Goal: Information Seeking & Learning: Learn about a topic

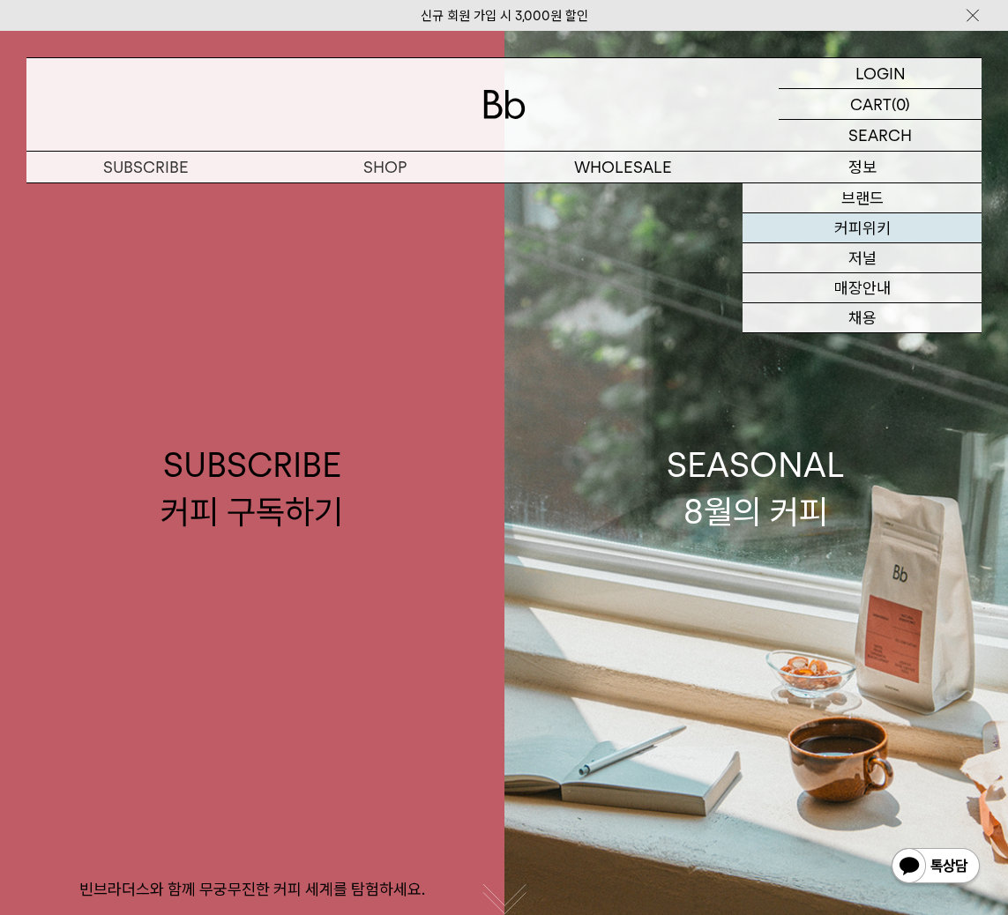
click at [877, 235] on link "커피위키" at bounding box center [861, 228] width 239 height 30
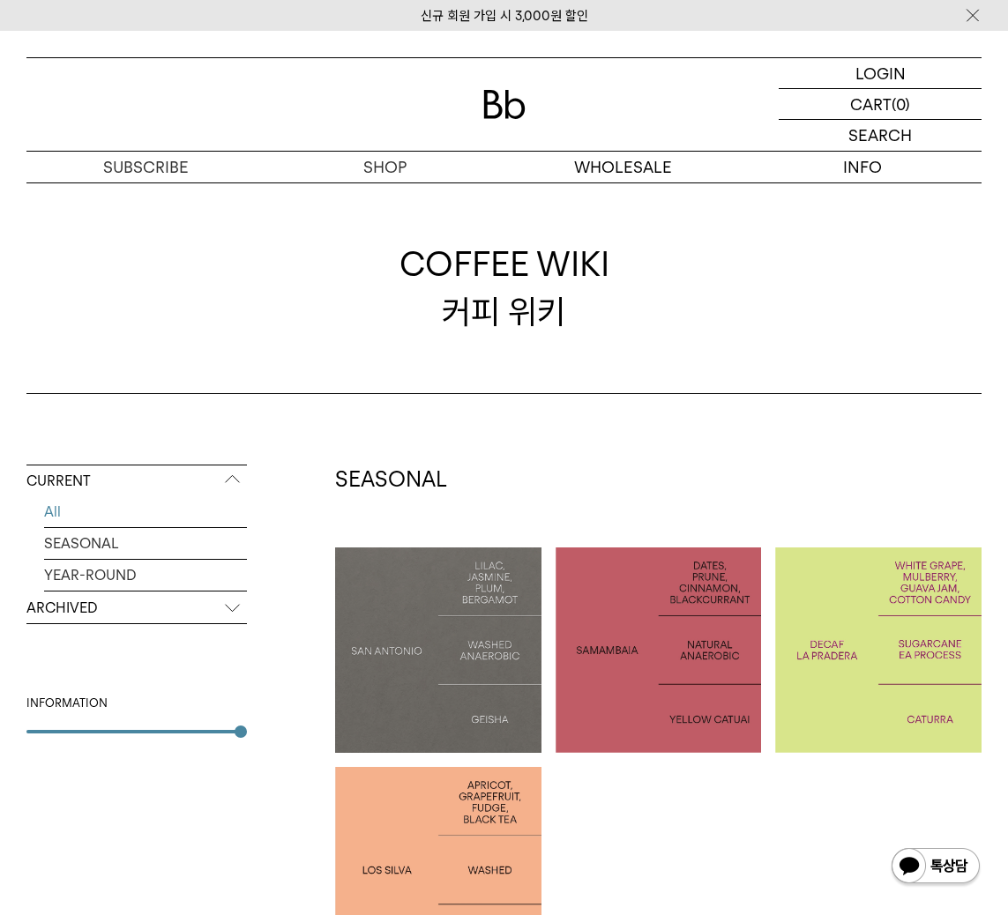
click at [160, 607] on p "ARCHIVED" at bounding box center [136, 608] width 220 height 32
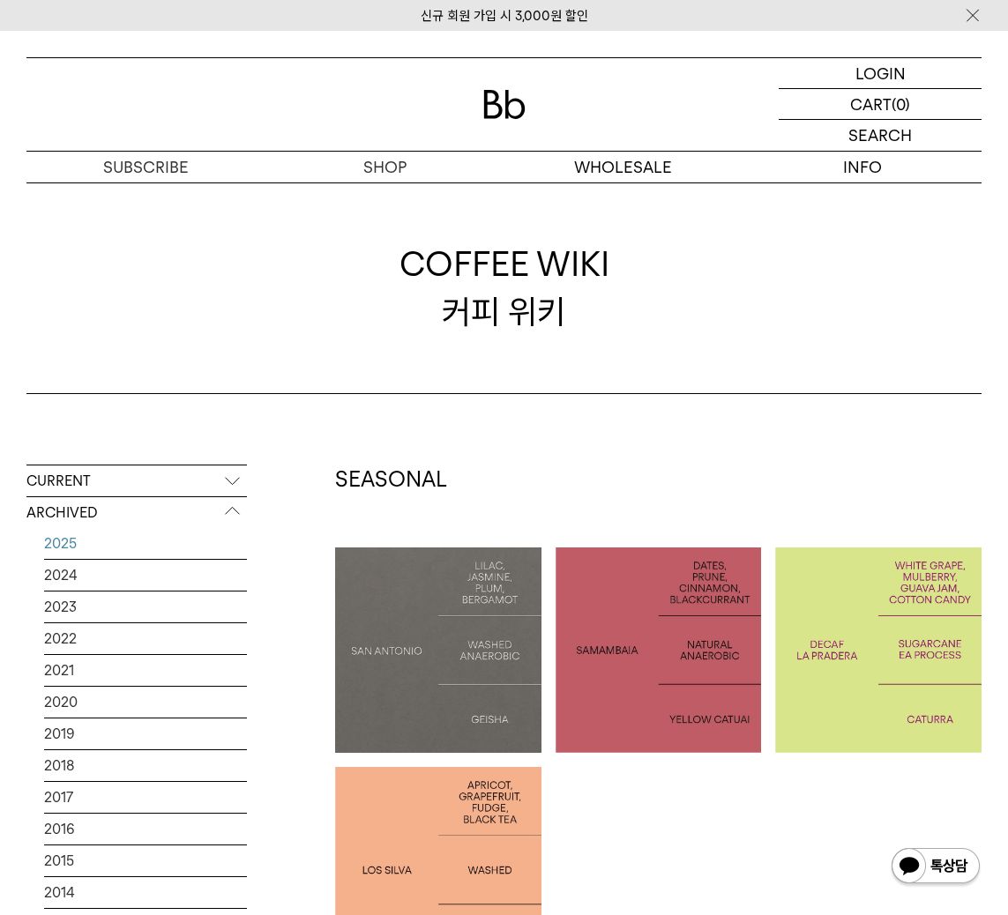
click at [139, 546] on link "2025" at bounding box center [145, 543] width 203 height 31
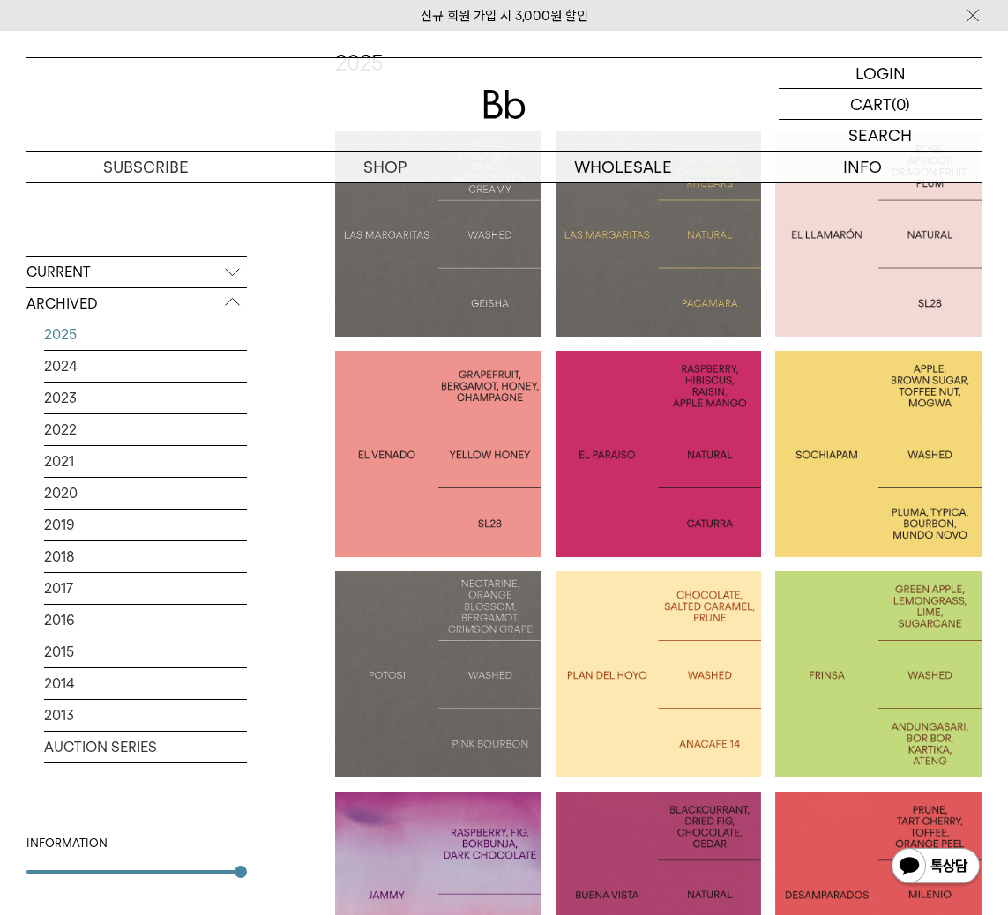
scroll to position [439, 0]
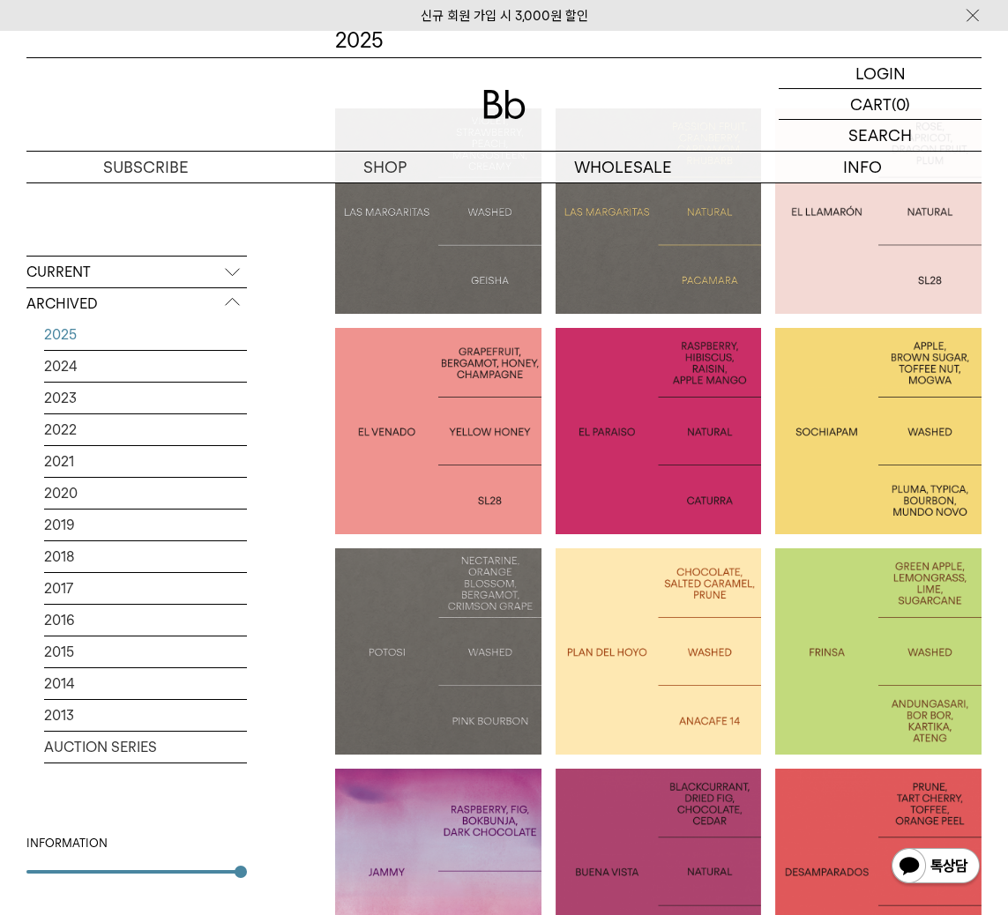
click at [913, 386] on div at bounding box center [878, 431] width 206 height 206
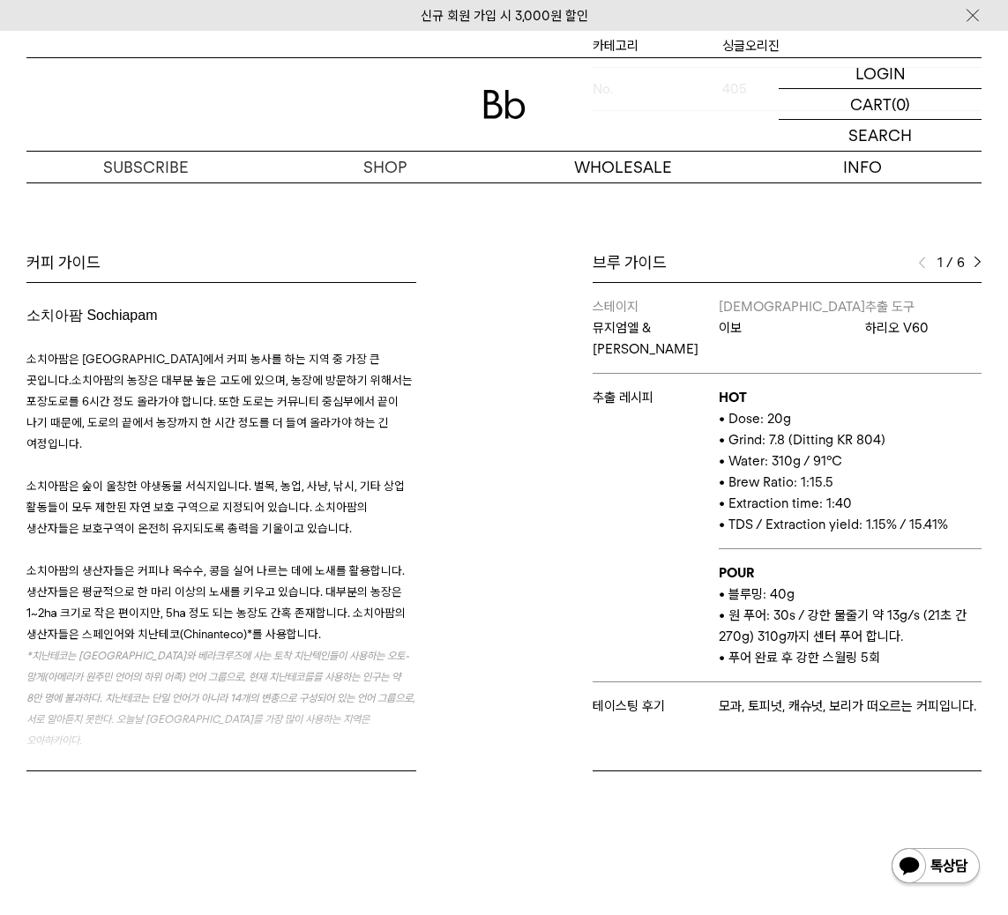
scroll to position [709, 0]
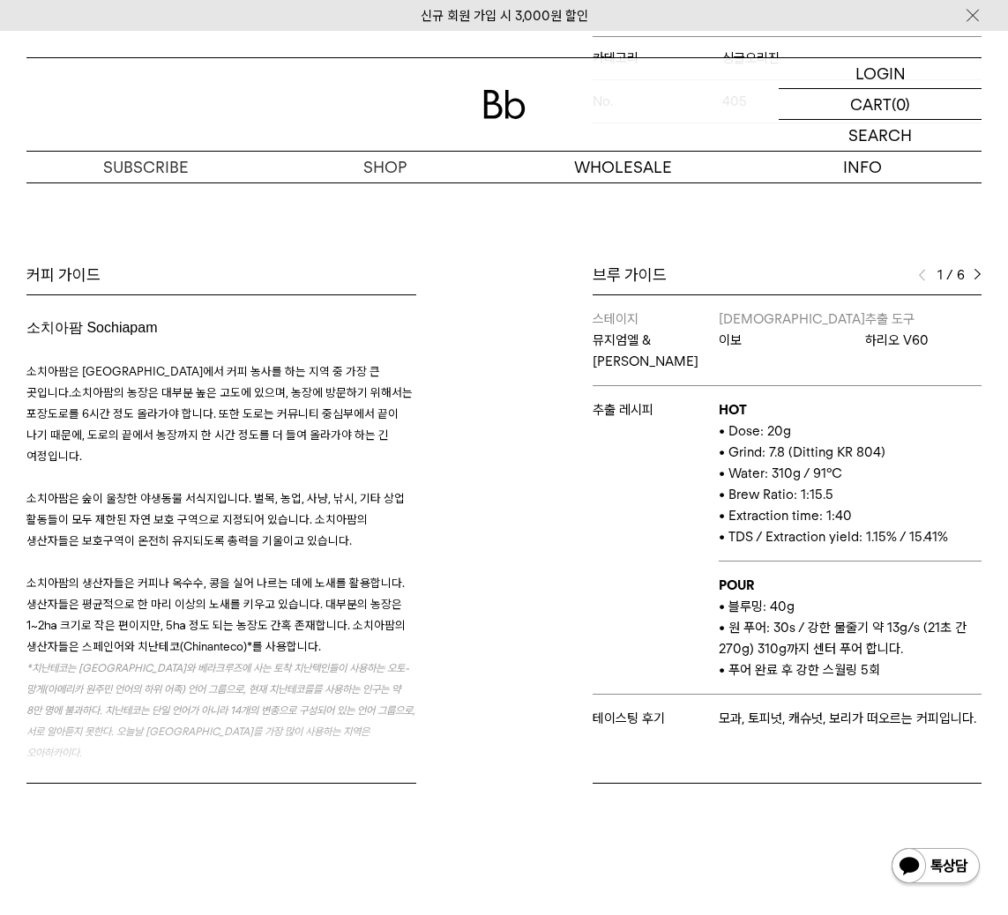
click at [978, 269] on img at bounding box center [977, 275] width 8 height 12
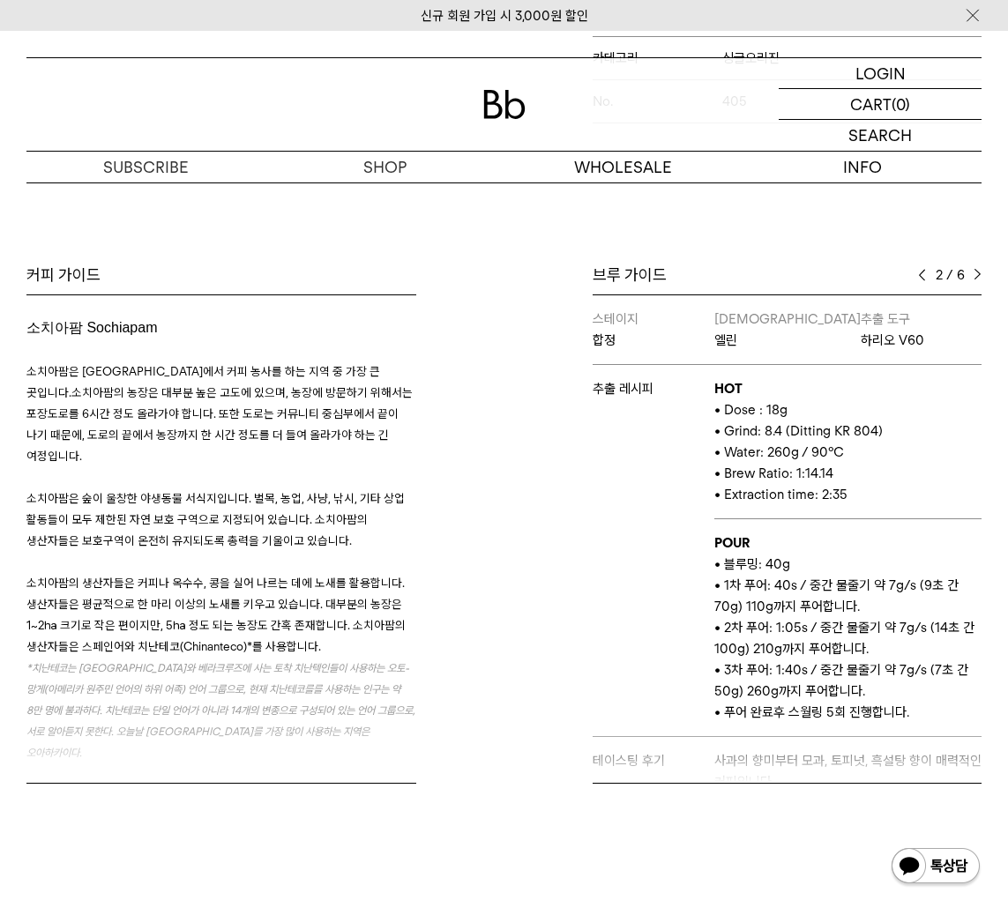
click at [978, 269] on img at bounding box center [977, 275] width 8 height 12
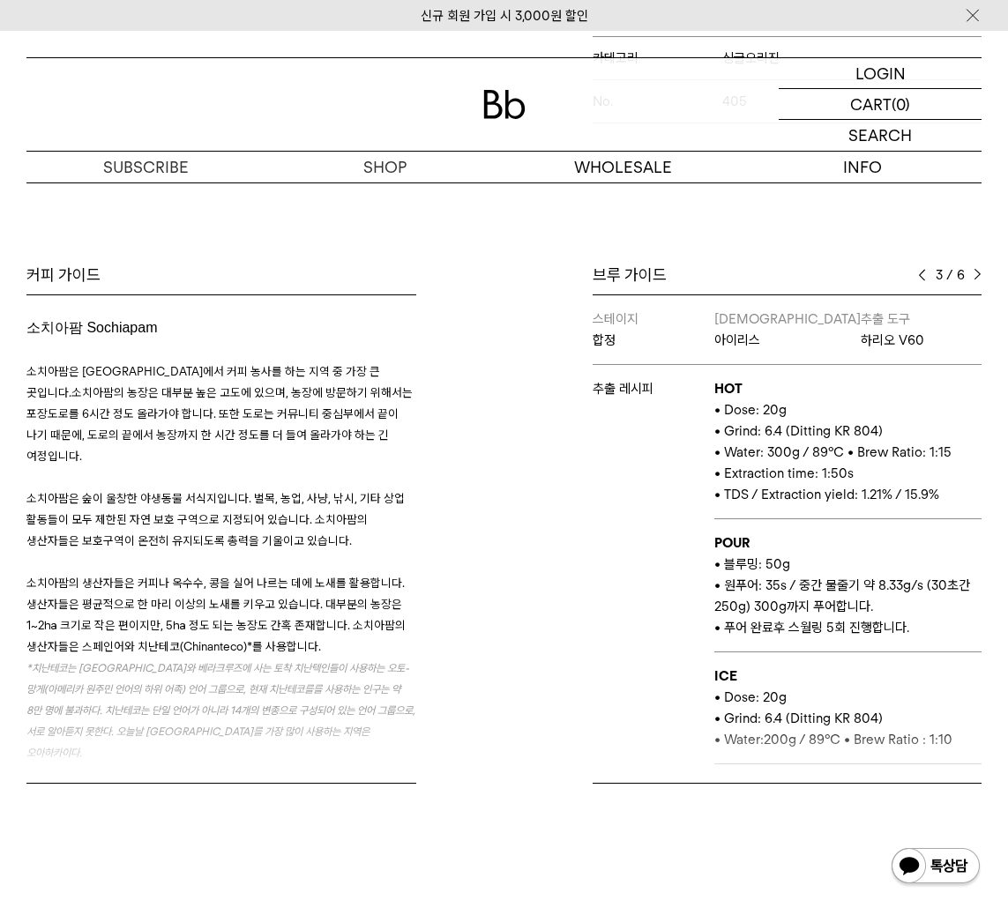
click at [978, 269] on img at bounding box center [977, 275] width 8 height 12
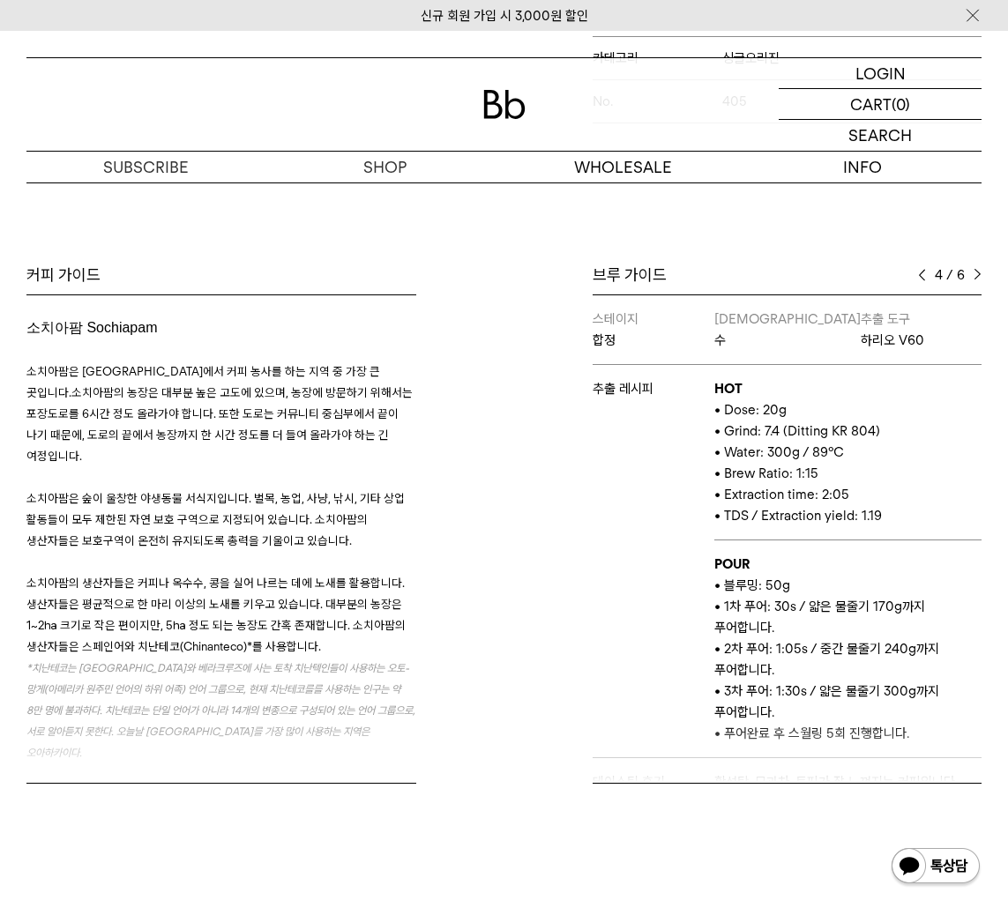
click at [978, 269] on img at bounding box center [977, 275] width 8 height 12
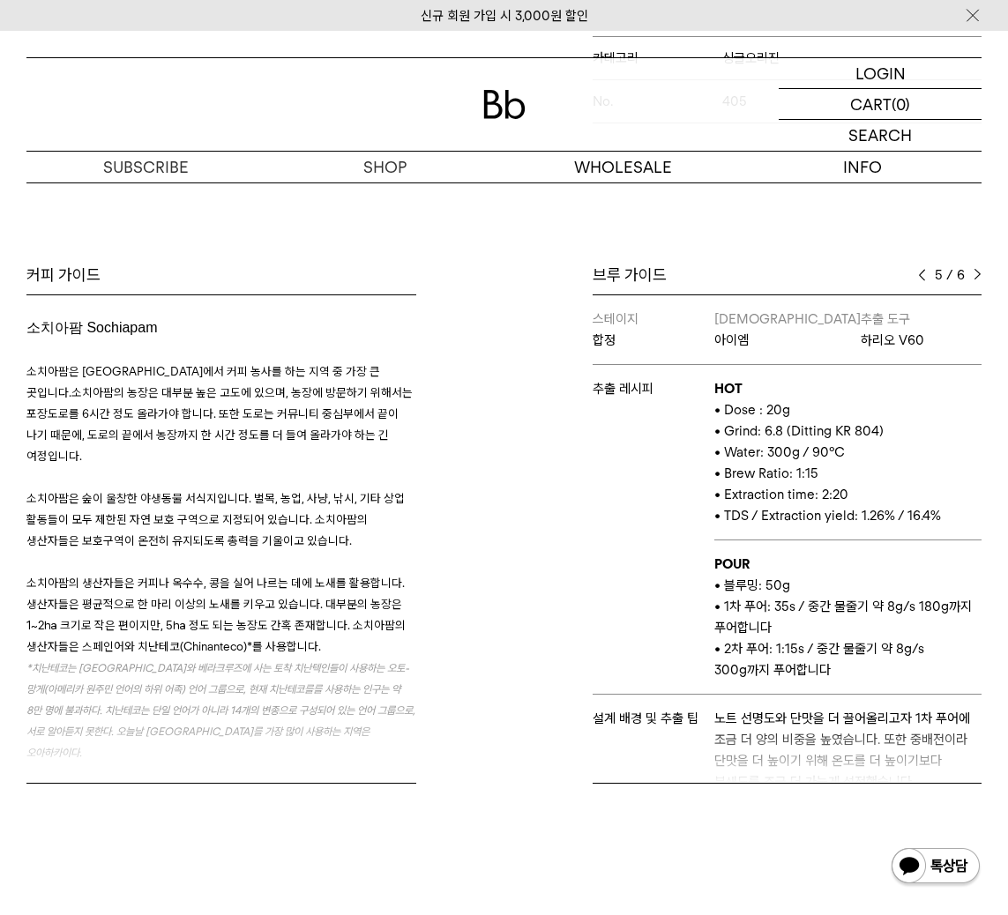
click at [921, 269] on img at bounding box center [922, 275] width 8 height 12
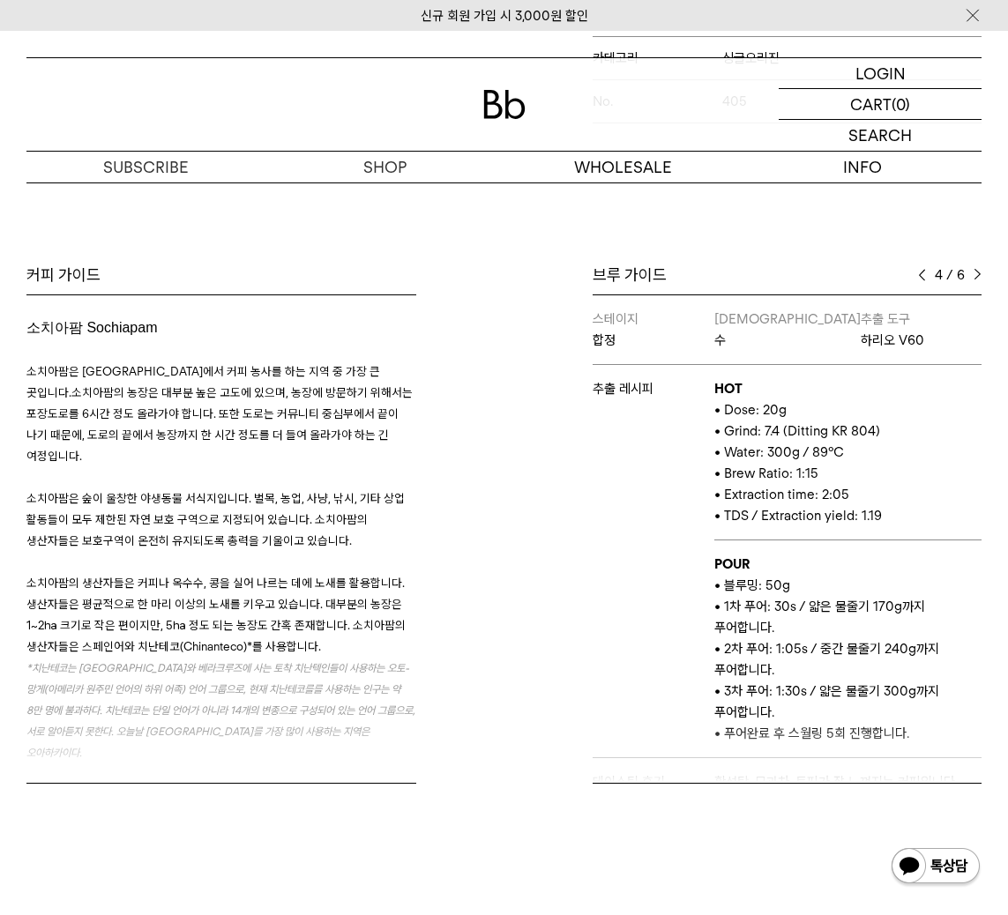
click at [921, 269] on img at bounding box center [922, 275] width 8 height 12
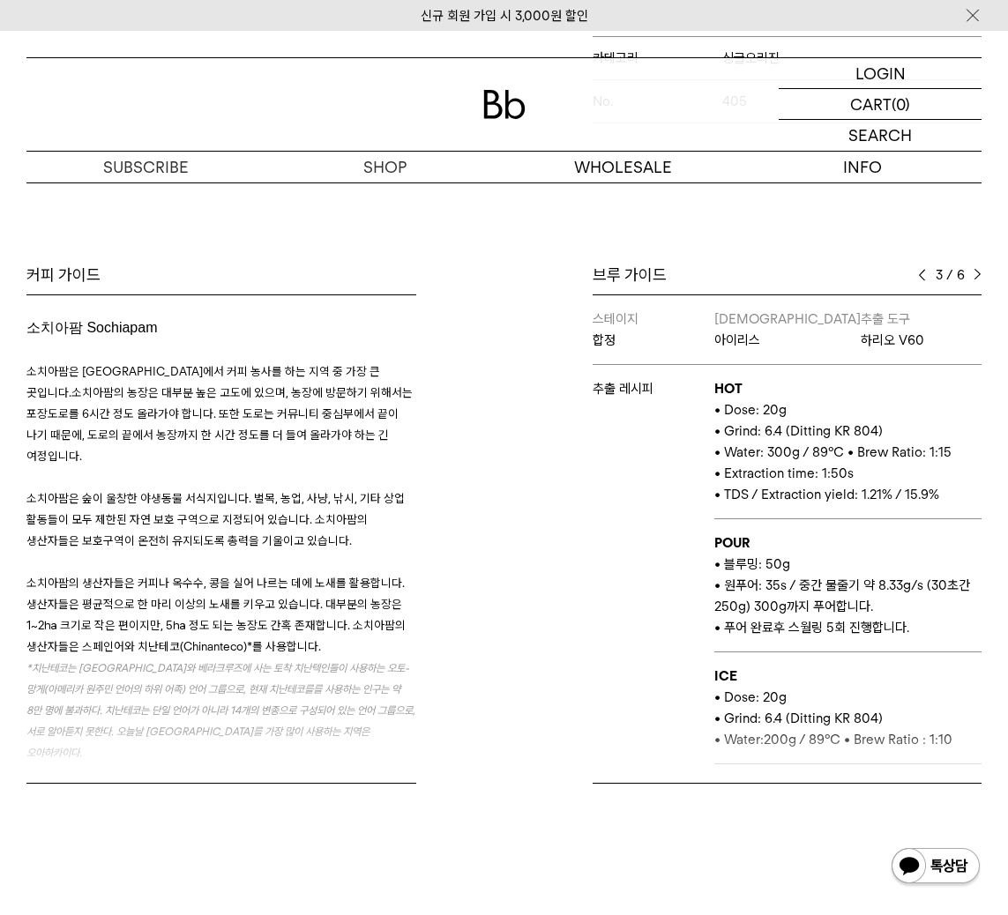
click at [921, 269] on img at bounding box center [922, 275] width 8 height 12
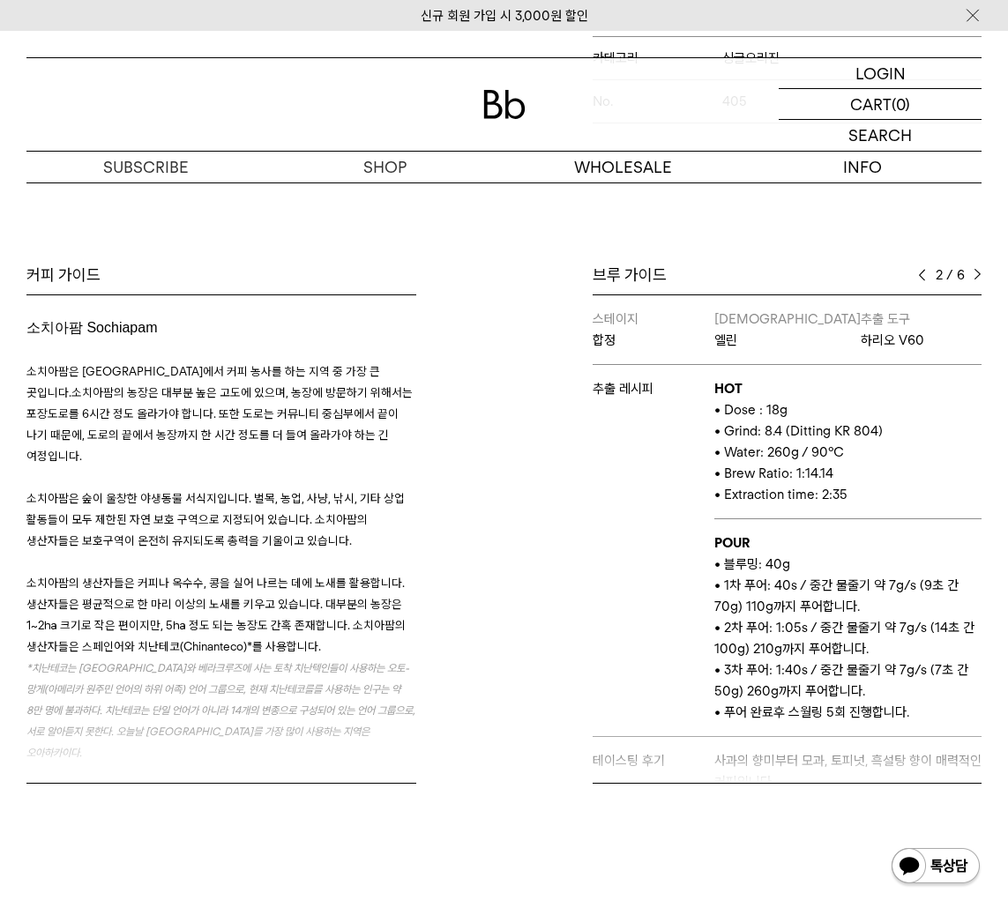
click at [975, 269] on img at bounding box center [977, 275] width 8 height 12
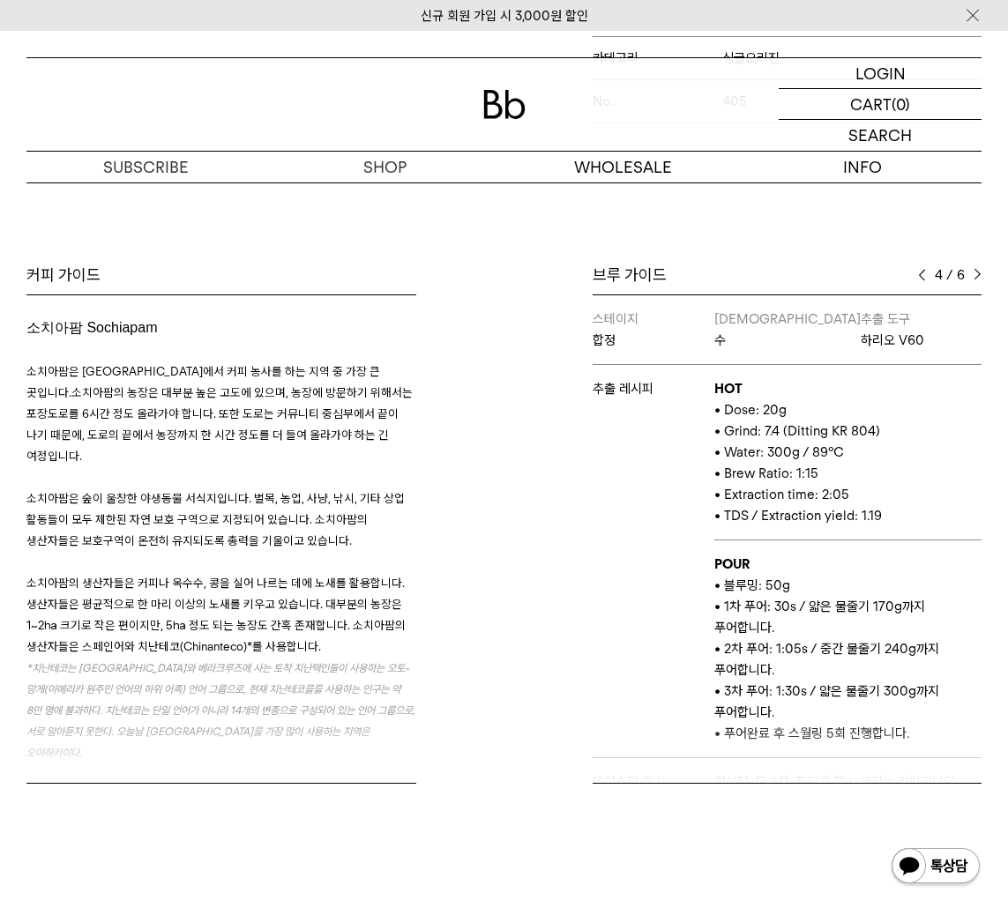
click at [975, 269] on img at bounding box center [977, 275] width 8 height 12
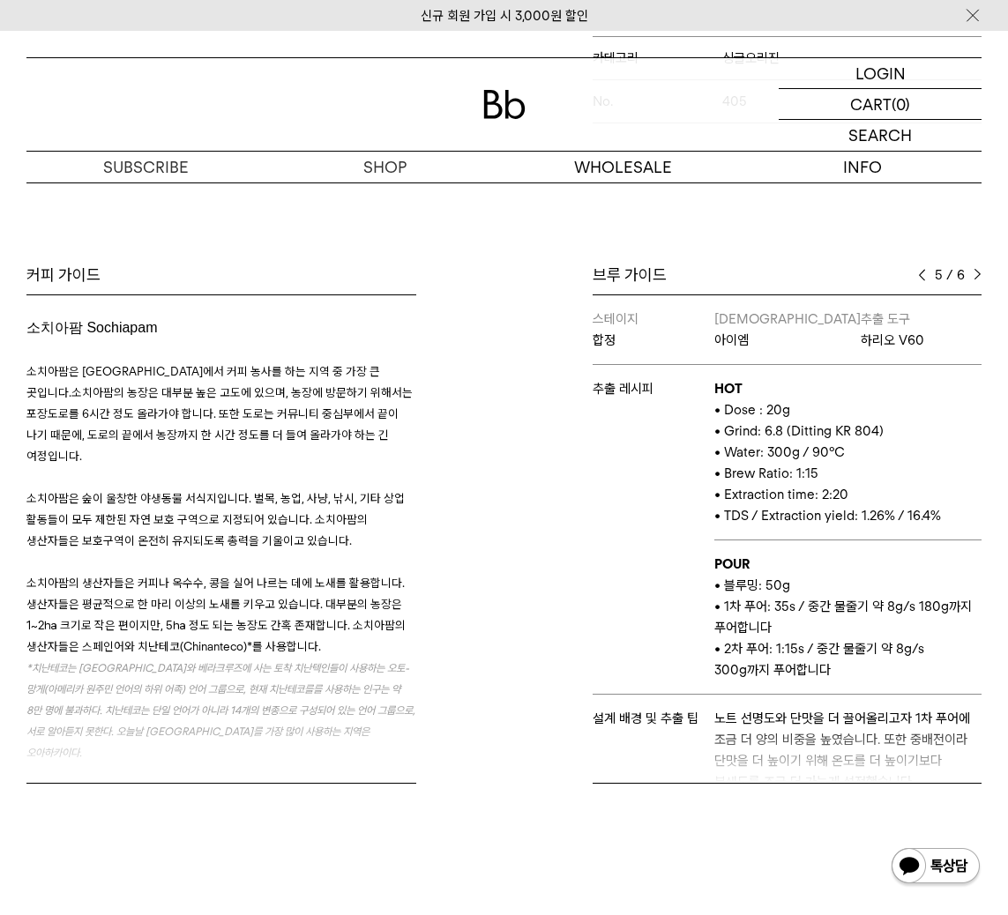
click at [979, 269] on img at bounding box center [977, 275] width 8 height 12
